Goal: Information Seeking & Learning: Find specific page/section

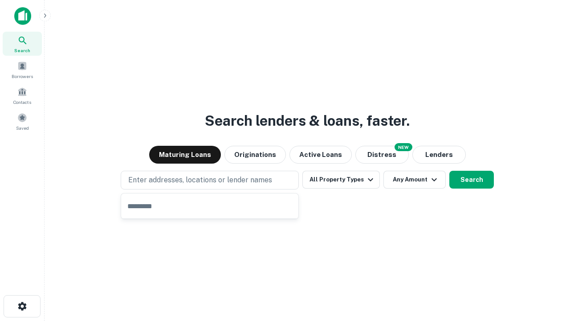
type input "**********"
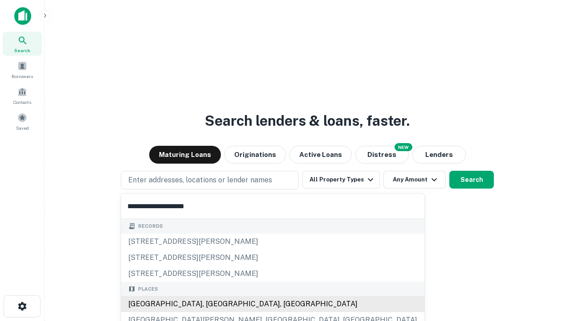
click at [213, 304] on div "[GEOGRAPHIC_DATA], [GEOGRAPHIC_DATA], [GEOGRAPHIC_DATA]" at bounding box center [272, 304] width 303 height 16
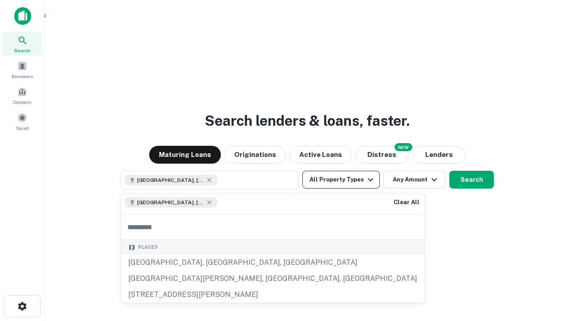
click at [341, 180] on button "All Property Types" at bounding box center [341, 180] width 78 height 18
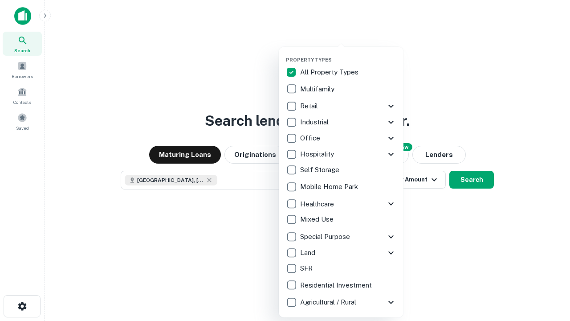
click at [348, 54] on button "button" at bounding box center [348, 54] width 125 height 0
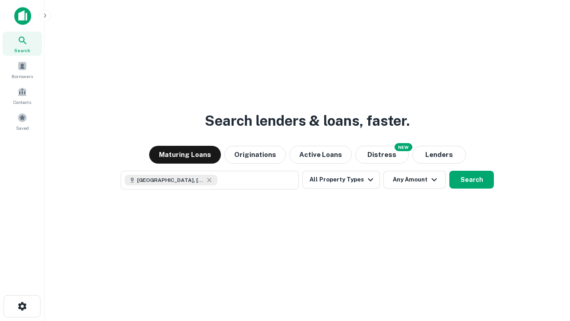
scroll to position [14, 0]
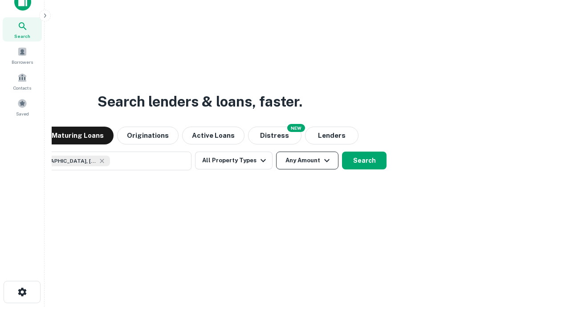
click at [276, 151] on button "Any Amount" at bounding box center [307, 160] width 62 height 18
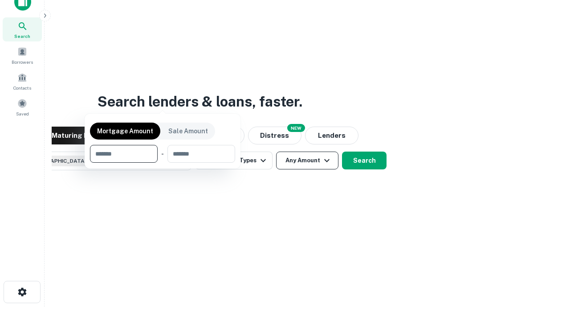
scroll to position [64, 252]
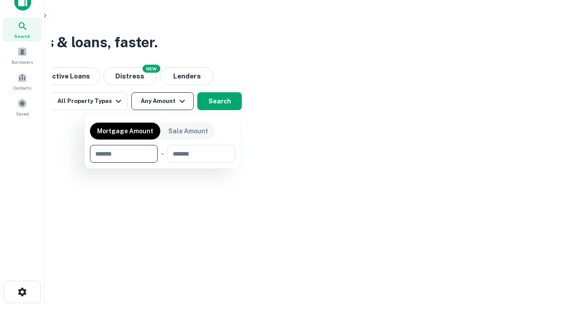
type input "*******"
click at [163, 163] on button "button" at bounding box center [162, 163] width 145 height 0
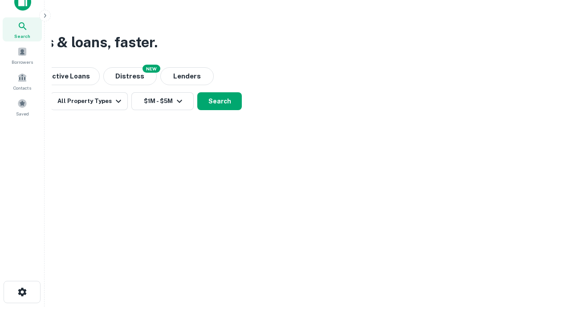
scroll to position [14, 0]
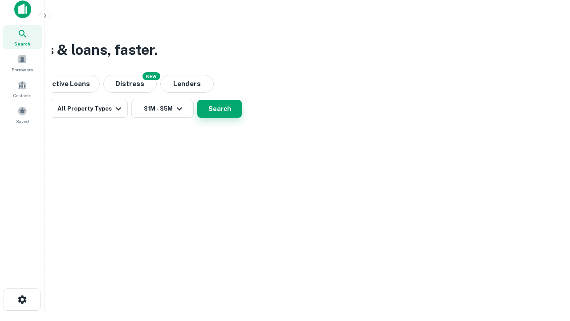
click at [242, 118] on button "Search" at bounding box center [219, 109] width 45 height 18
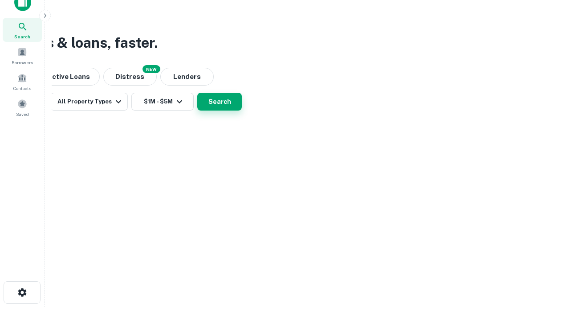
scroll to position [0, 164]
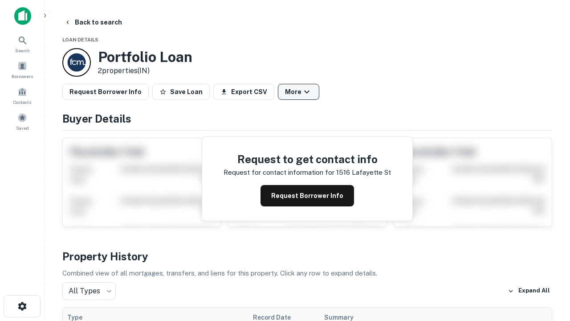
click at [298, 92] on button "More" at bounding box center [298, 92] width 41 height 16
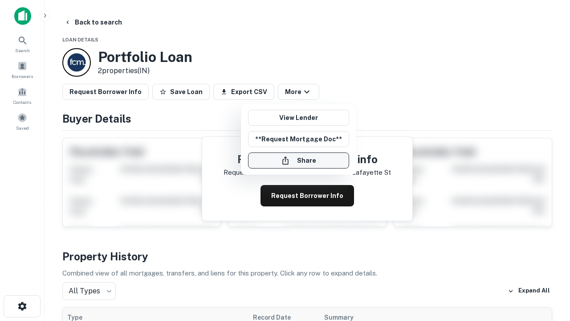
click at [298, 160] on button "Share" at bounding box center [298, 160] width 101 height 16
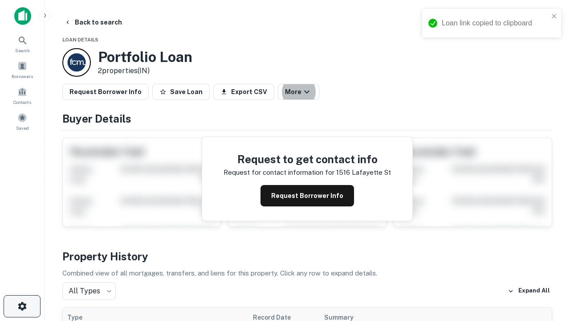
click at [22, 306] on icon "button" at bounding box center [22, 306] width 11 height 11
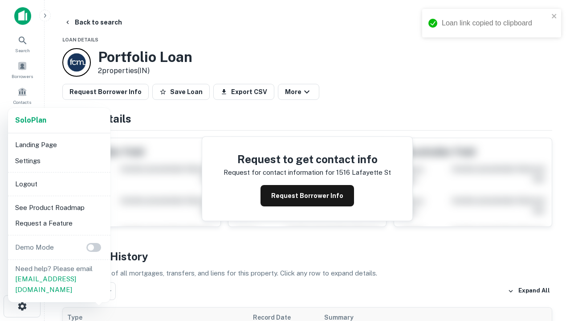
click at [59, 184] on li "Logout" at bounding box center [59, 184] width 95 height 16
